Goal: Information Seeking & Learning: Learn about a topic

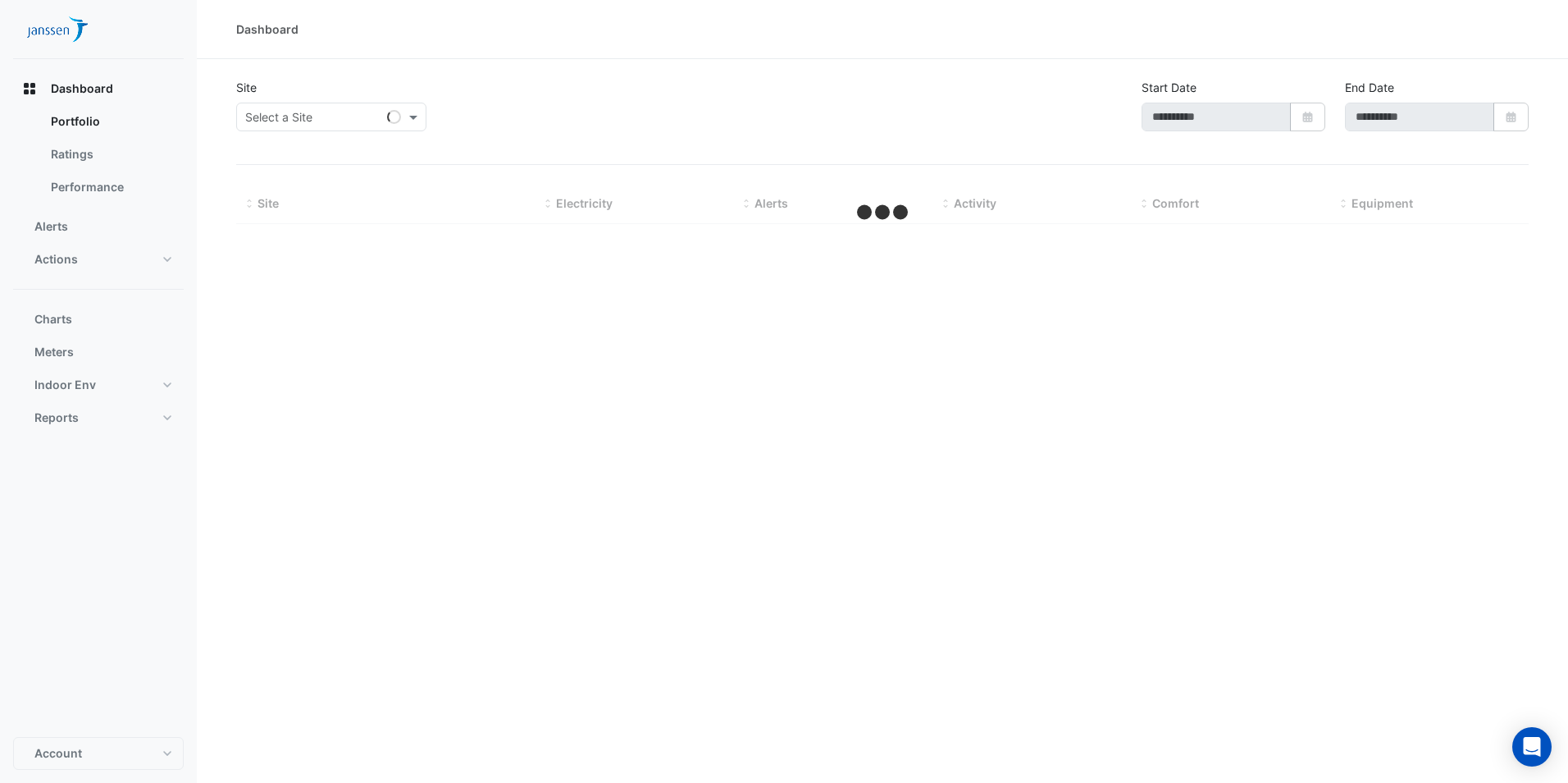
type input "**********"
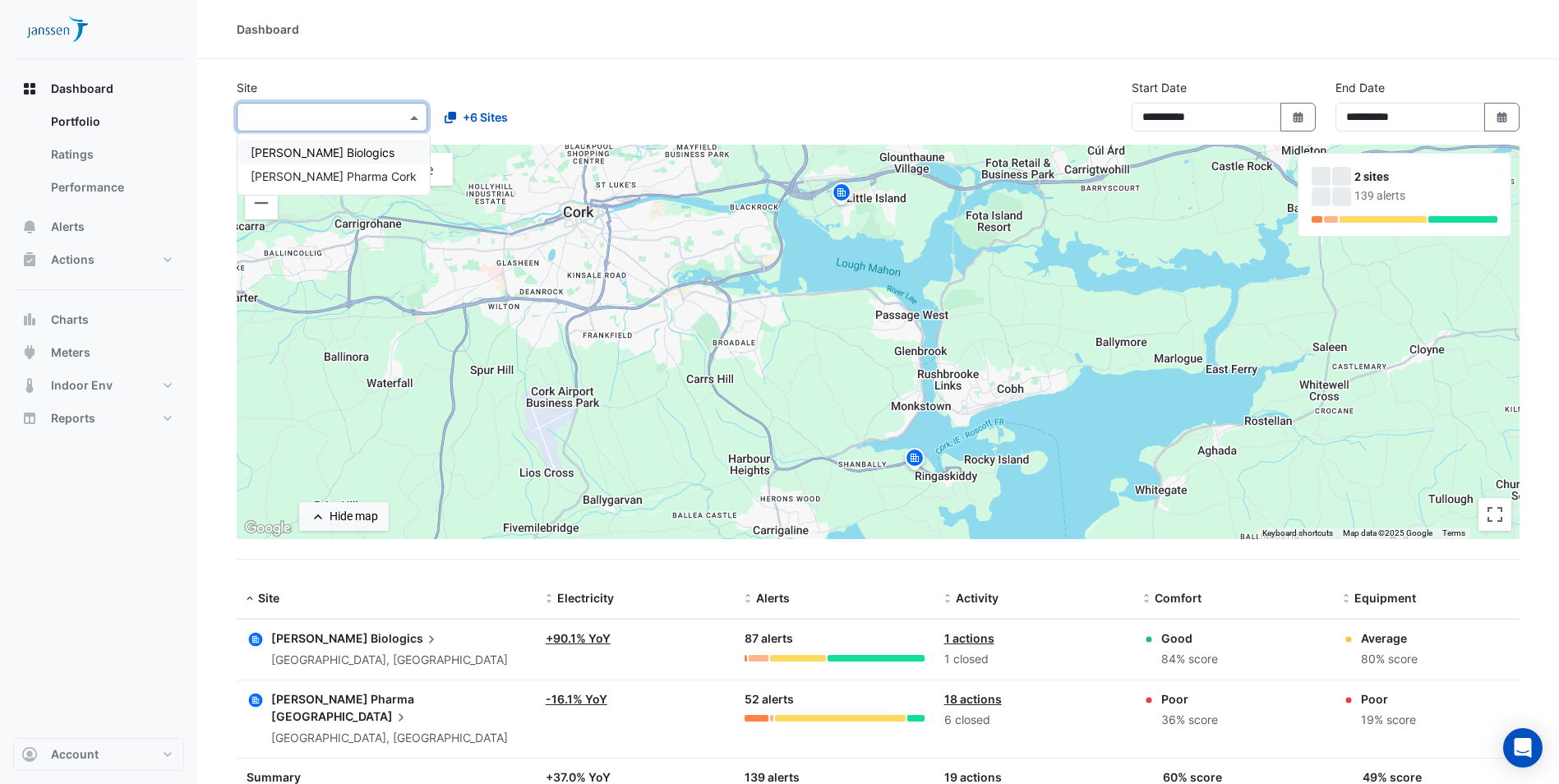
click at [418, 117] on span at bounding box center [416, 117] width 20 height 17
click at [333, 155] on span "[PERSON_NAME] Biologics" at bounding box center [323, 153] width 144 height 14
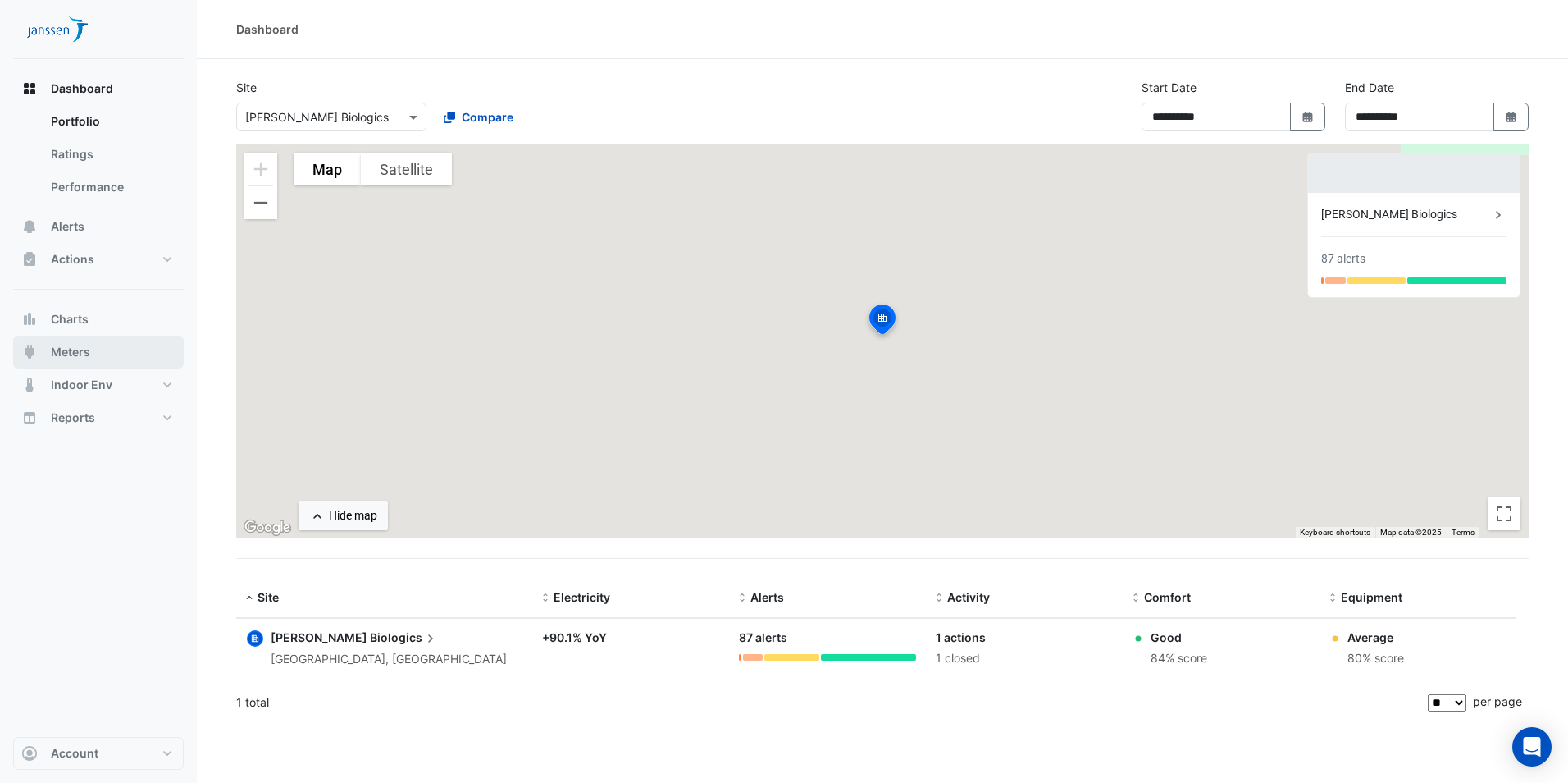
click at [80, 346] on span "Meters" at bounding box center [70, 352] width 39 height 16
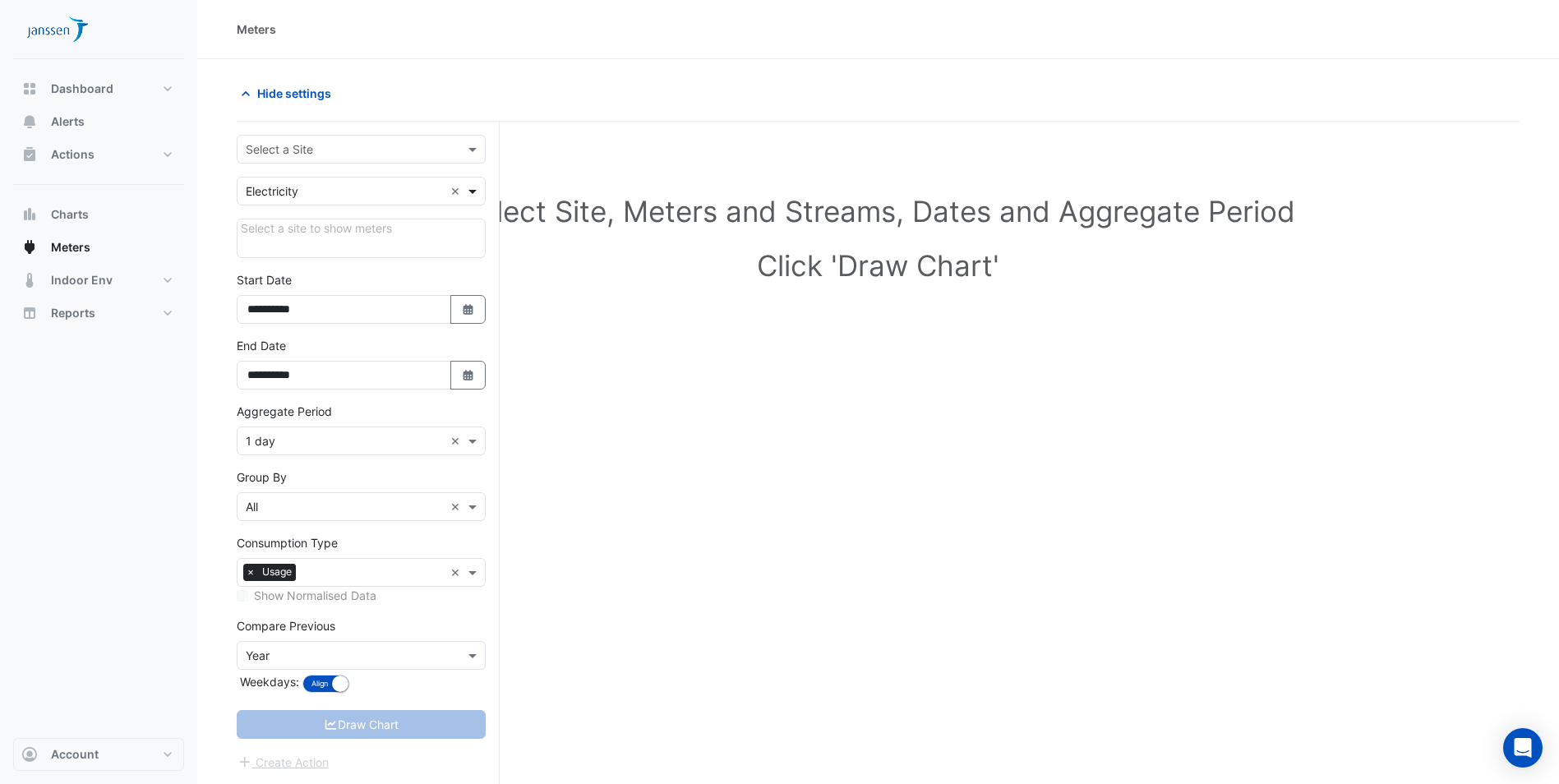
click at [476, 194] on span at bounding box center [474, 191] width 20 height 17
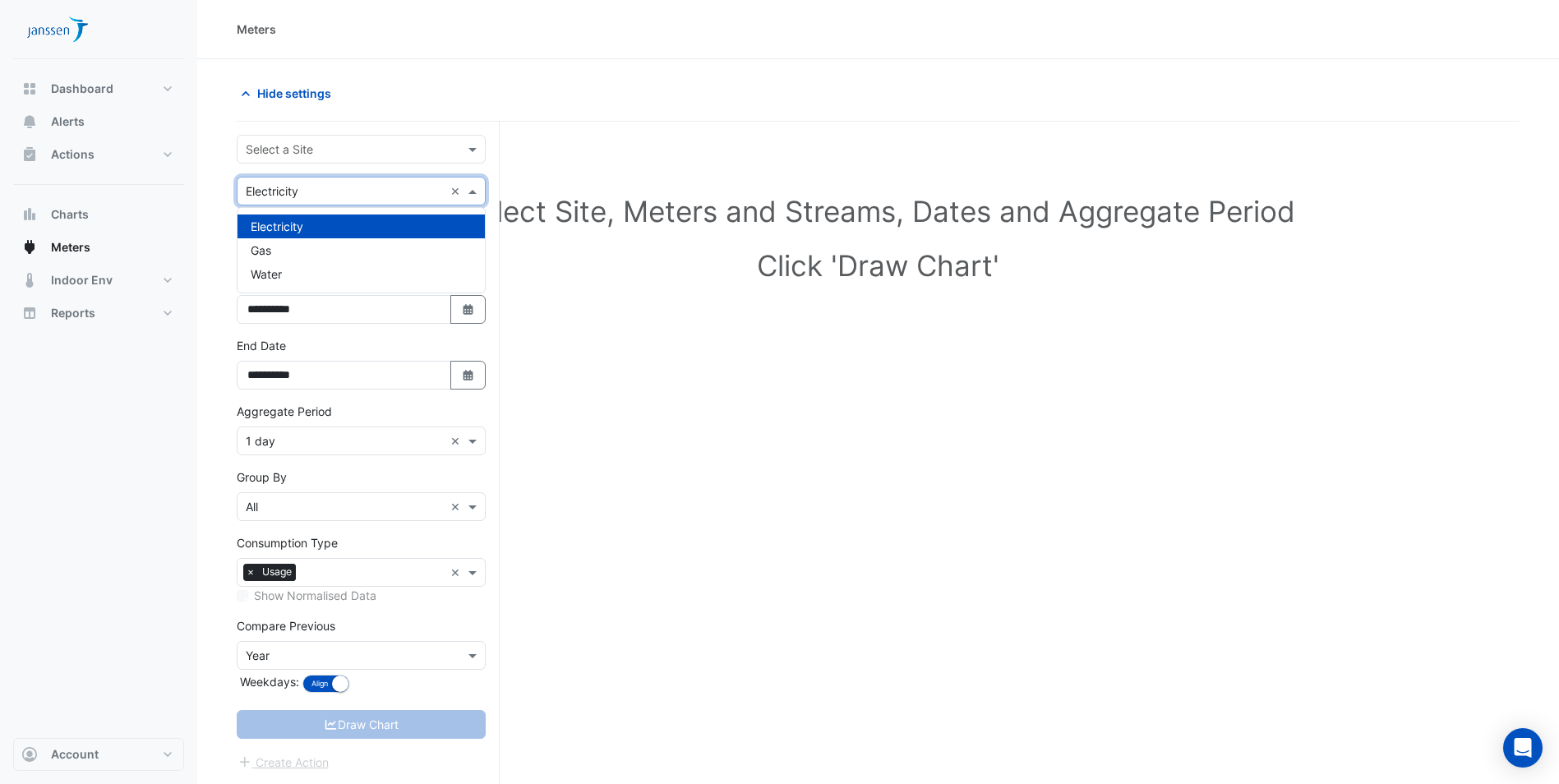
click at [449, 226] on div "Electricity" at bounding box center [361, 226] width 248 height 24
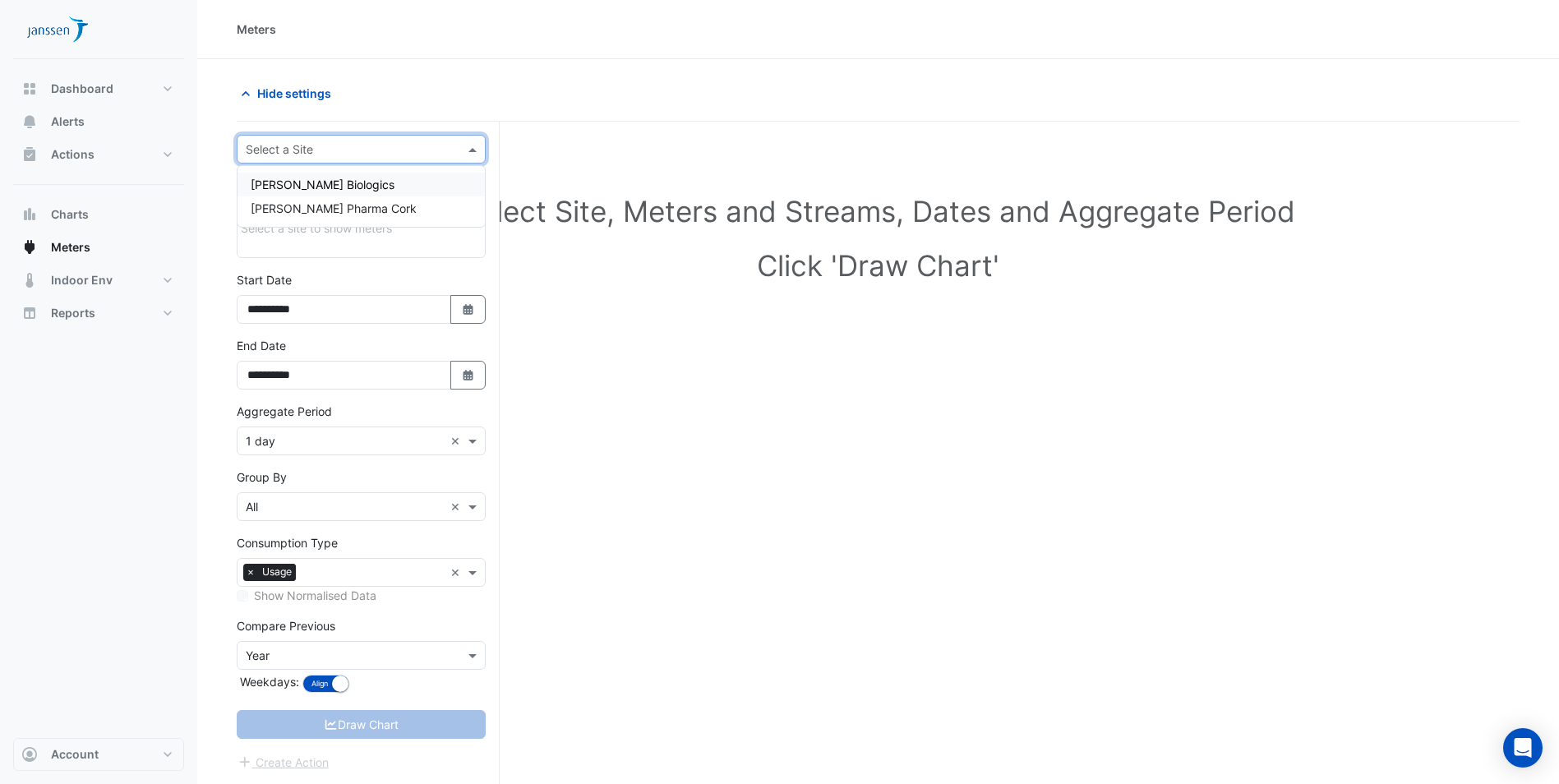
click at [460, 150] on div at bounding box center [361, 150] width 248 height 19
click at [364, 185] on div "[PERSON_NAME] Biologics" at bounding box center [361, 184] width 248 height 24
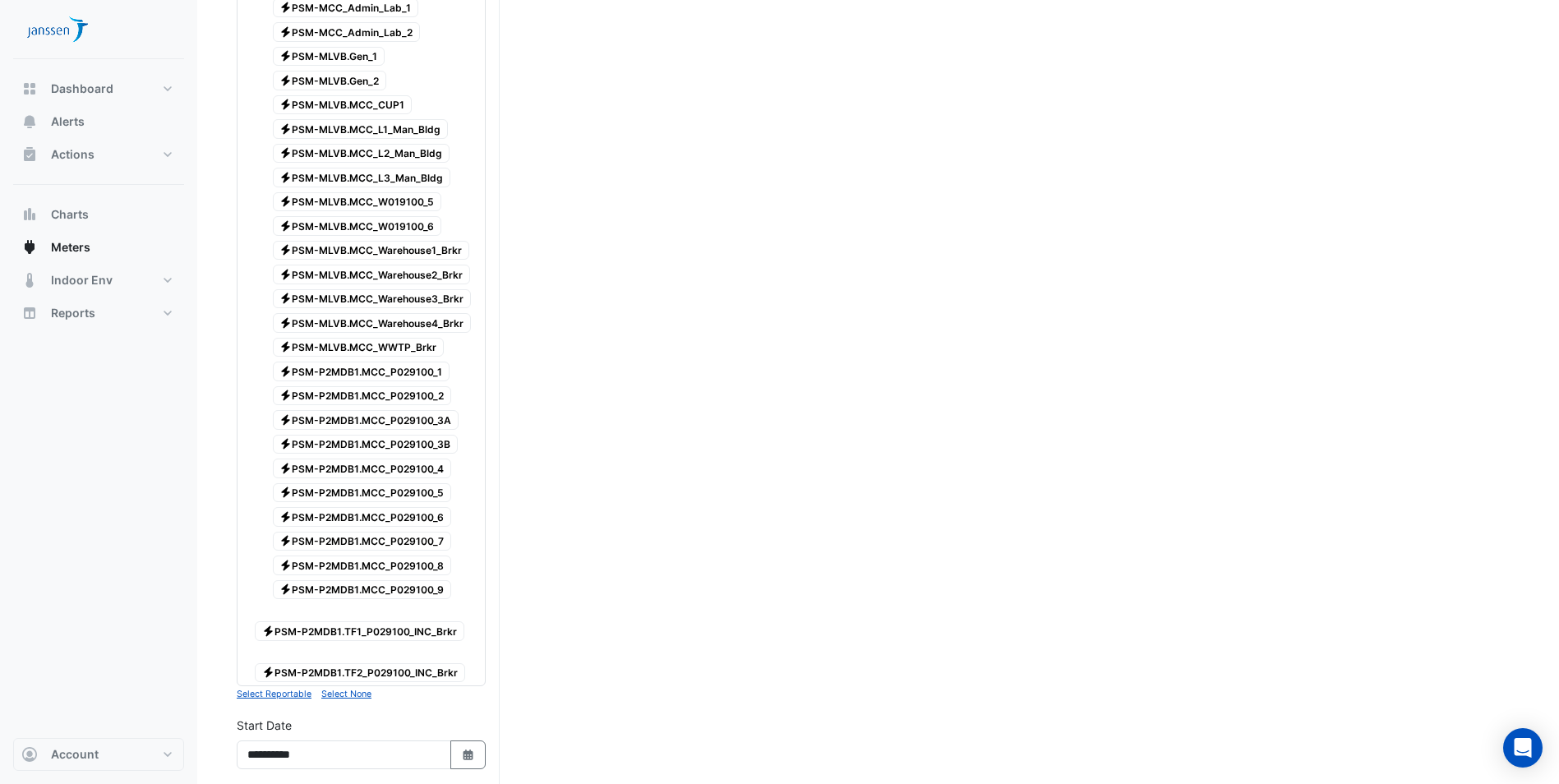
scroll to position [328, 0]
